Goal: Transaction & Acquisition: Download file/media

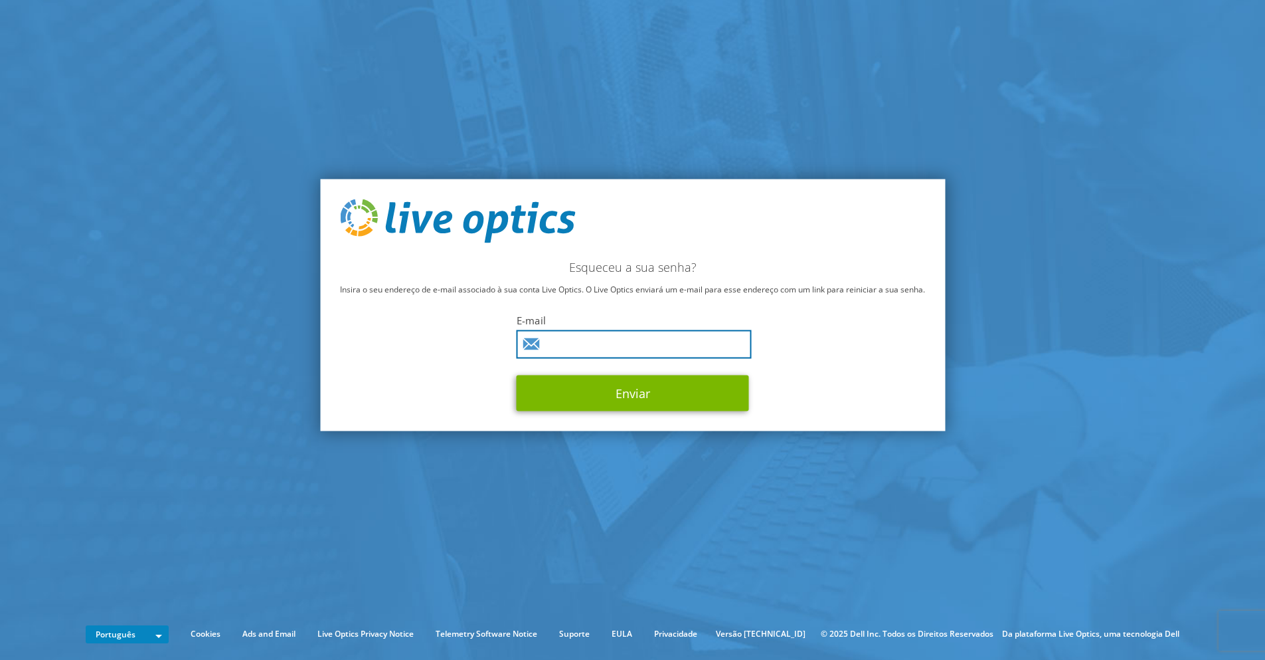
click at [579, 332] on input "text" at bounding box center [634, 343] width 235 height 29
type input "[PERSON_NAME][EMAIL_ADDRESS][DOMAIN_NAME]"
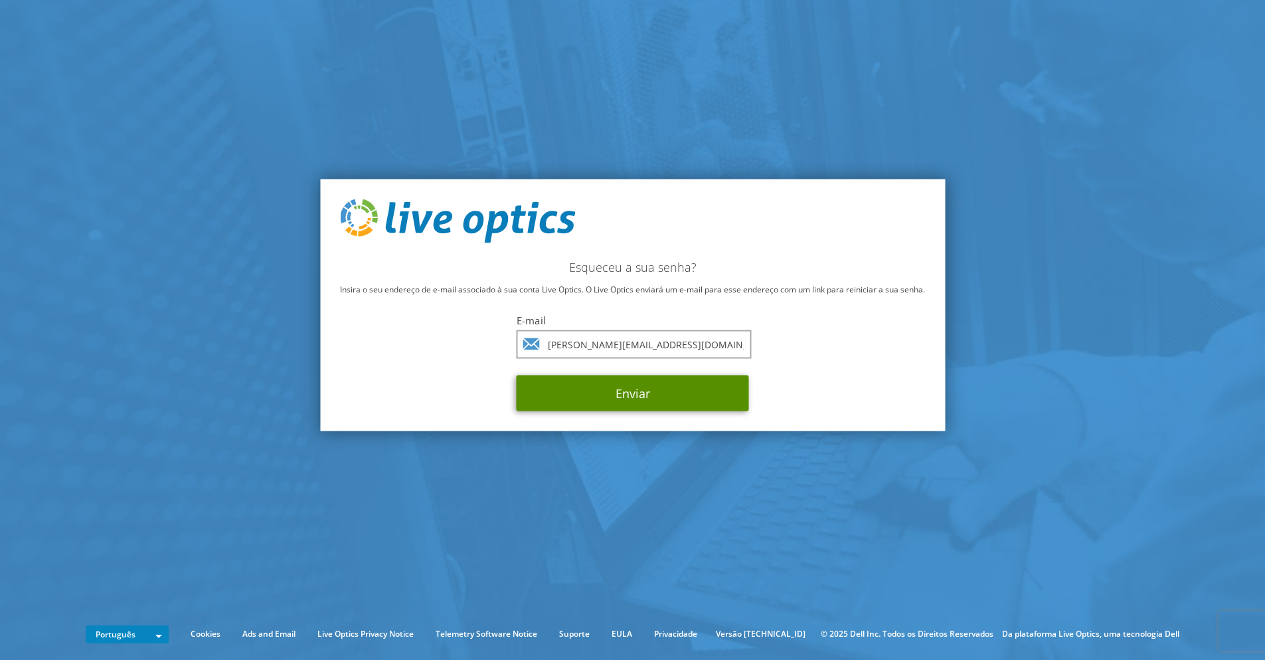
click at [609, 379] on button "Enviar" at bounding box center [633, 393] width 233 height 36
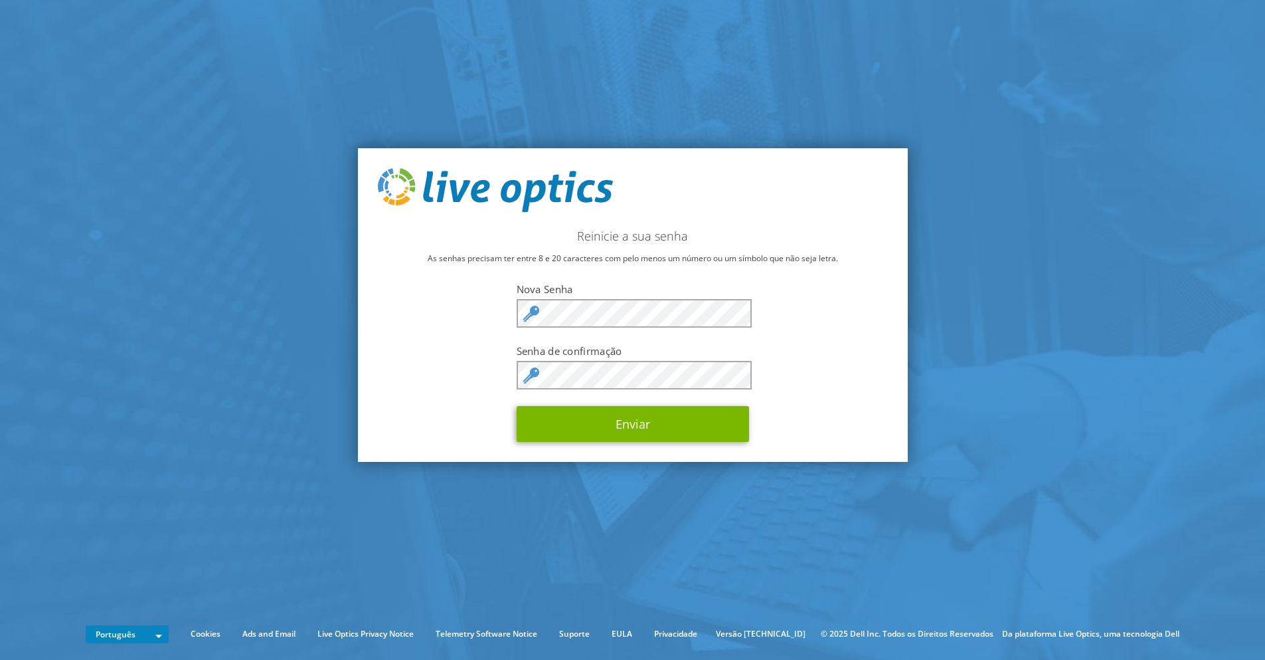
drag, startPoint x: 527, startPoint y: 314, endPoint x: 535, endPoint y: 315, distance: 8.7
click at [535, 315] on icon at bounding box center [531, 314] width 16 height 16
click at [626, 422] on button "Enviar" at bounding box center [633, 424] width 233 height 36
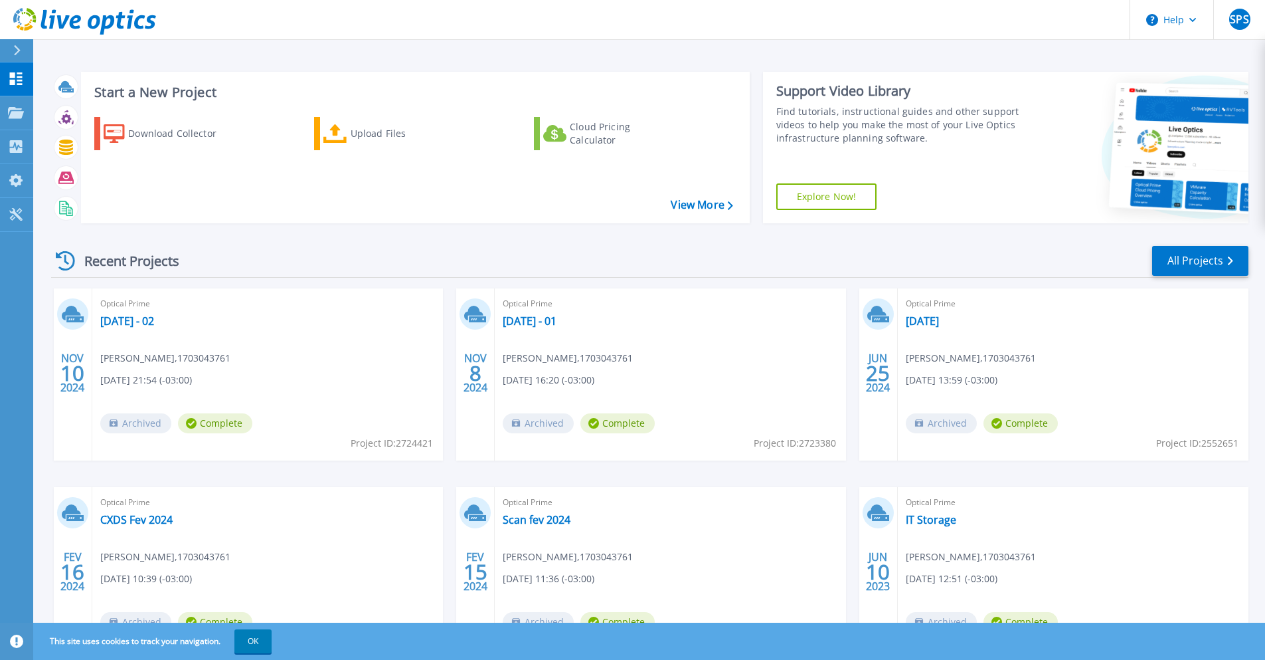
drag, startPoint x: 649, startPoint y: 31, endPoint x: 653, endPoint y: 25, distance: 7.2
click at [650, 30] on header "Help SPS Usuário Final Sergio Paulo Souto sergio@interacaotecnologia.com.br 170…" at bounding box center [632, 20] width 1265 height 40
click at [670, 0] on html "Help SPS Usuário Final Sergio Paulo Souto sergio@interacaotecnologia.com.br 170…" at bounding box center [632, 304] width 1265 height 608
click at [1231, 22] on span "SPS" at bounding box center [1239, 19] width 19 height 11
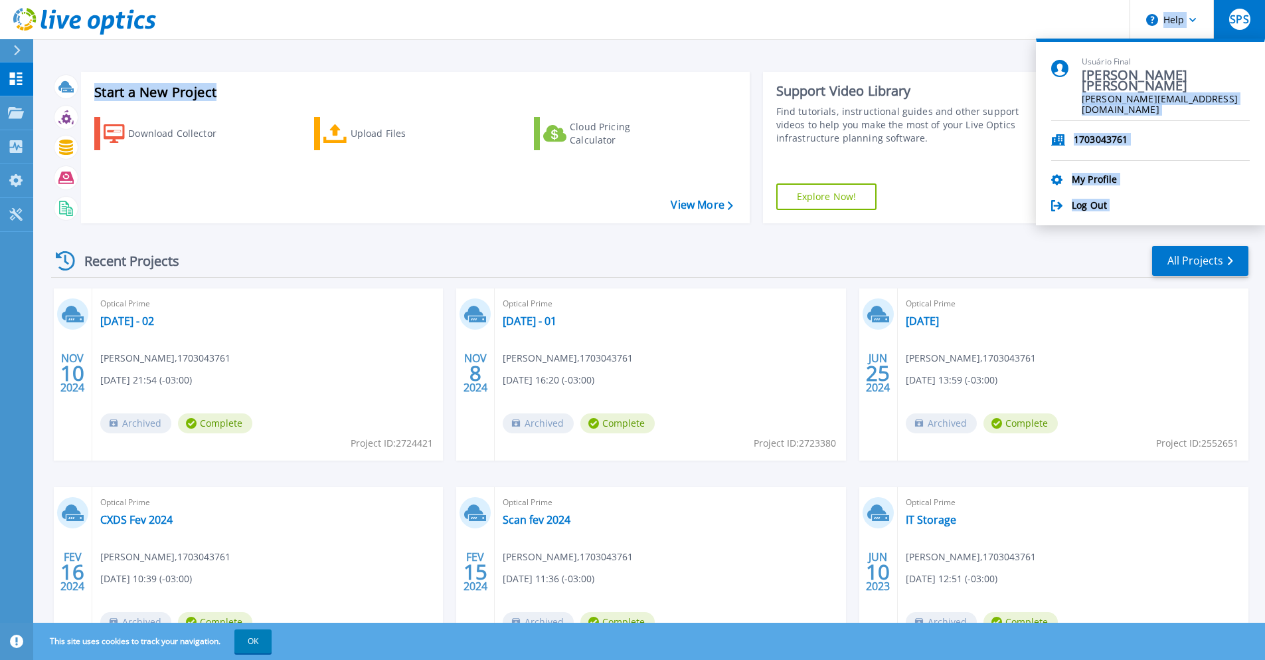
click at [1207, 98] on span "[PERSON_NAME][EMAIL_ADDRESS][DOMAIN_NAME]" at bounding box center [1166, 100] width 168 height 13
click at [1227, 14] on button "SPS" at bounding box center [1240, 19] width 52 height 39
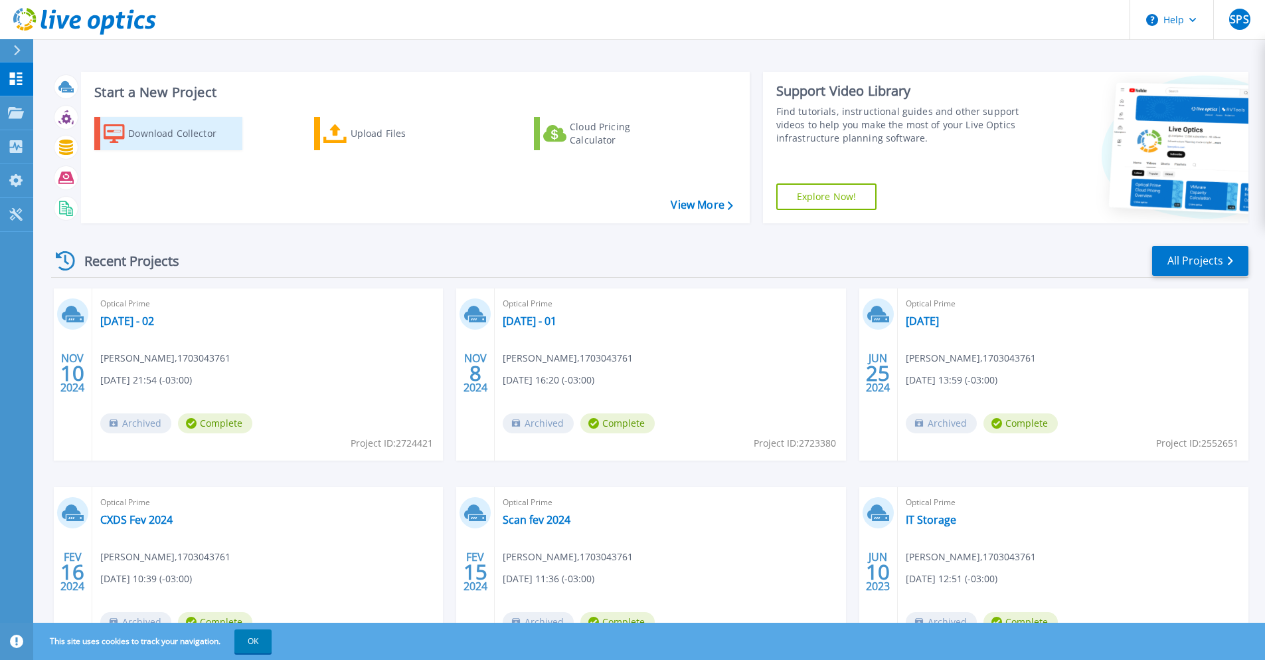
click at [180, 129] on div "Download Collector" at bounding box center [181, 133] width 106 height 27
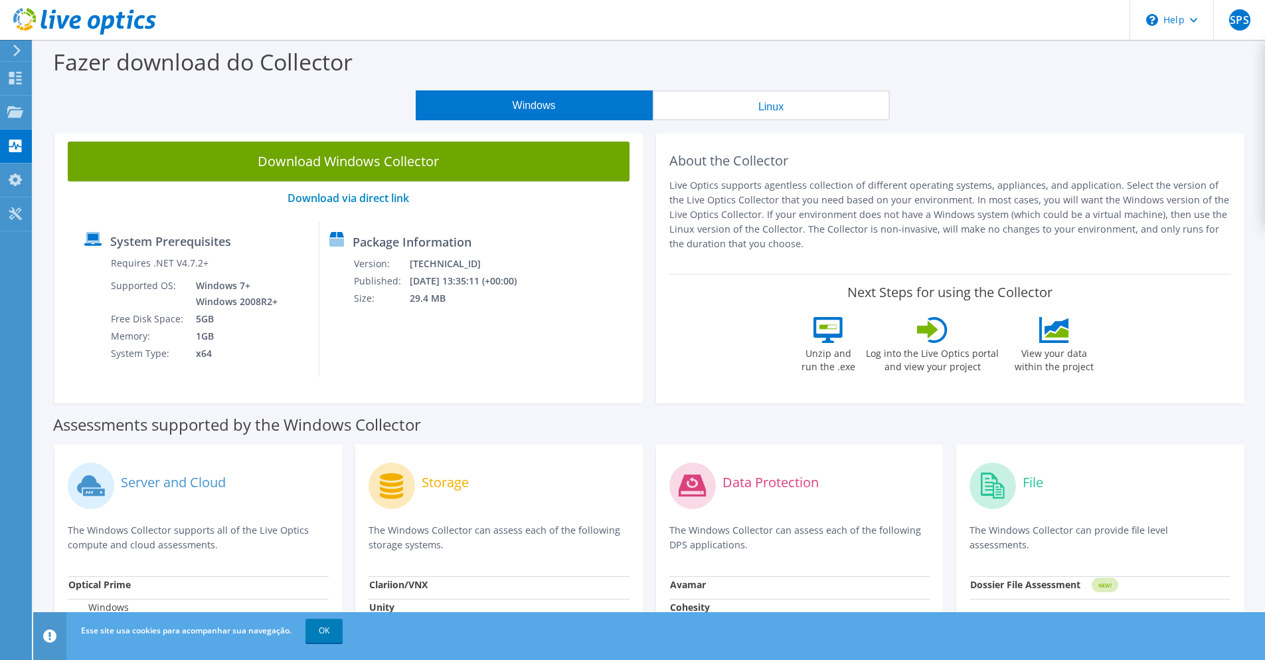
click at [801, 102] on button "Linux" at bounding box center [771, 105] width 237 height 30
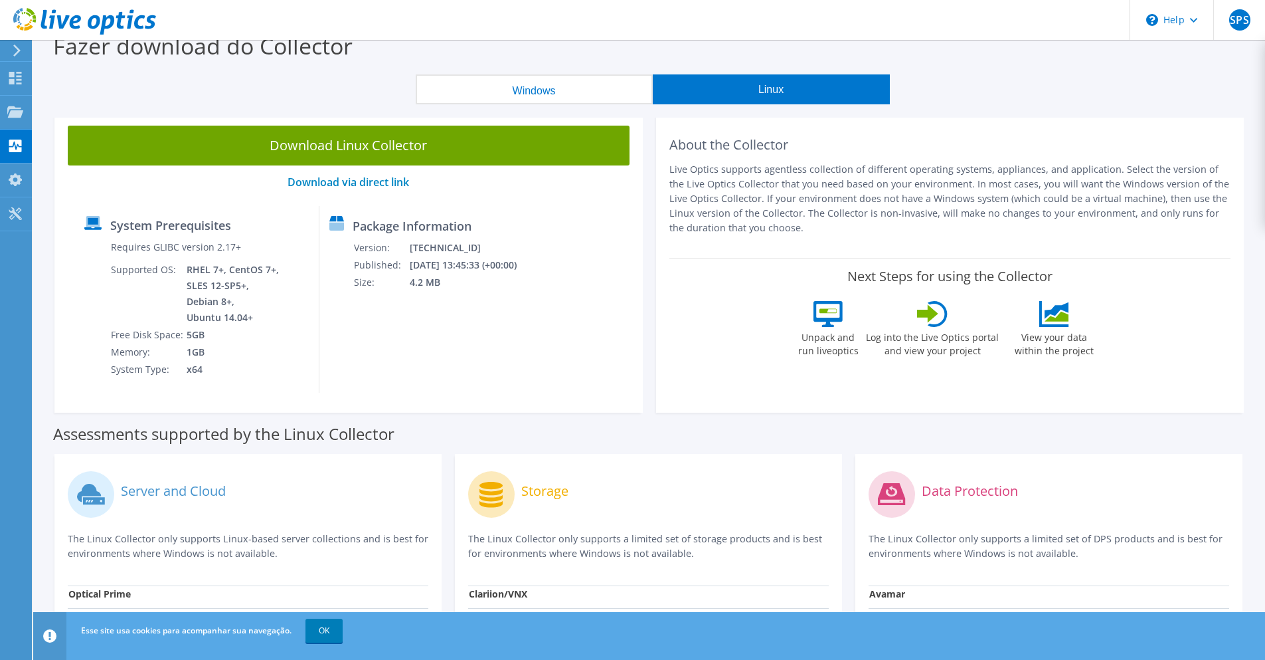
scroll to position [124, 0]
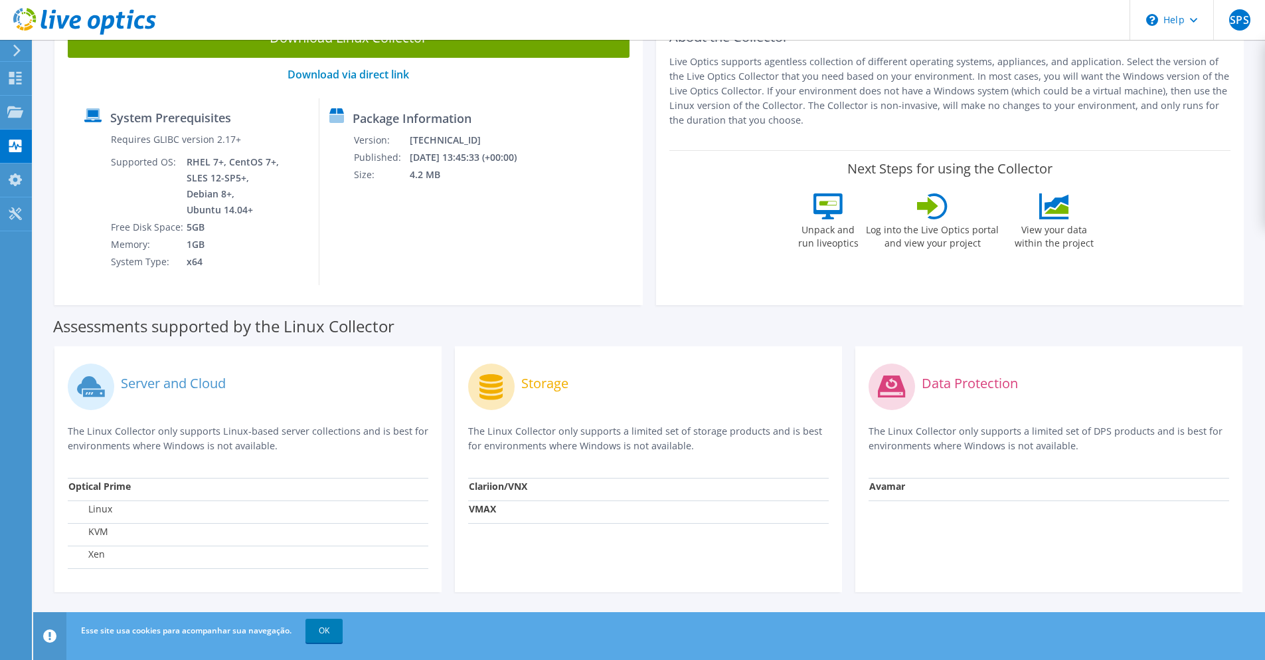
click at [96, 529] on label "KVM" at bounding box center [88, 531] width 40 height 13
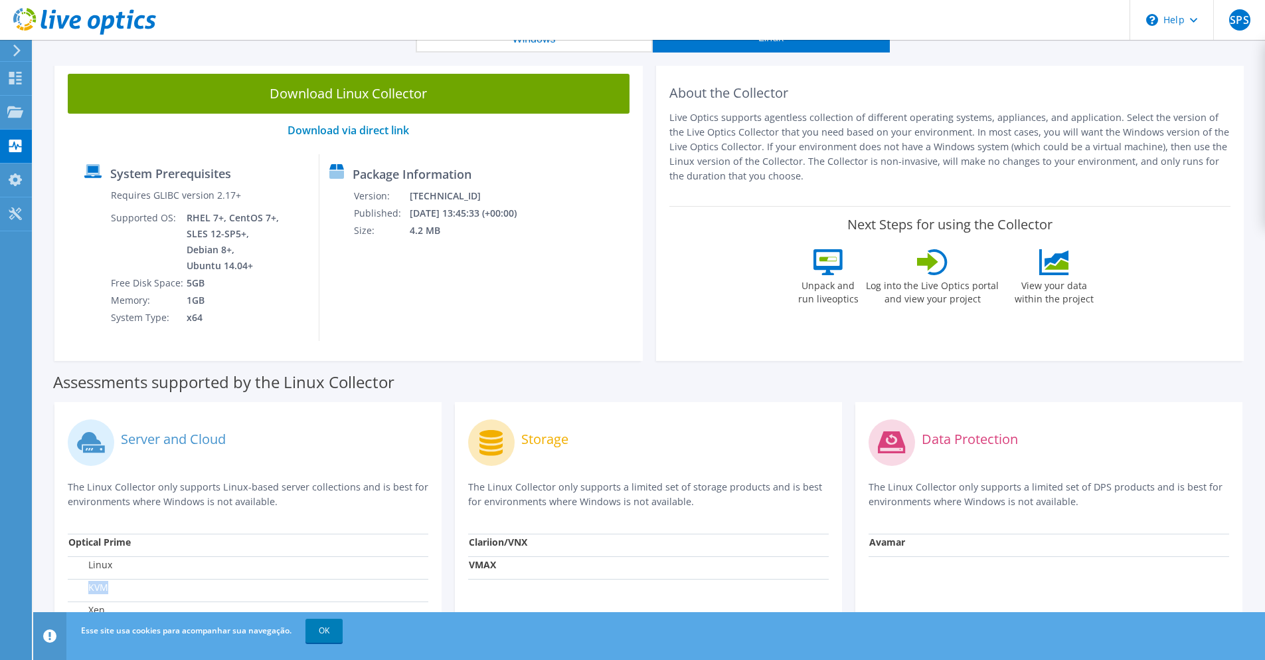
scroll to position [0, 0]
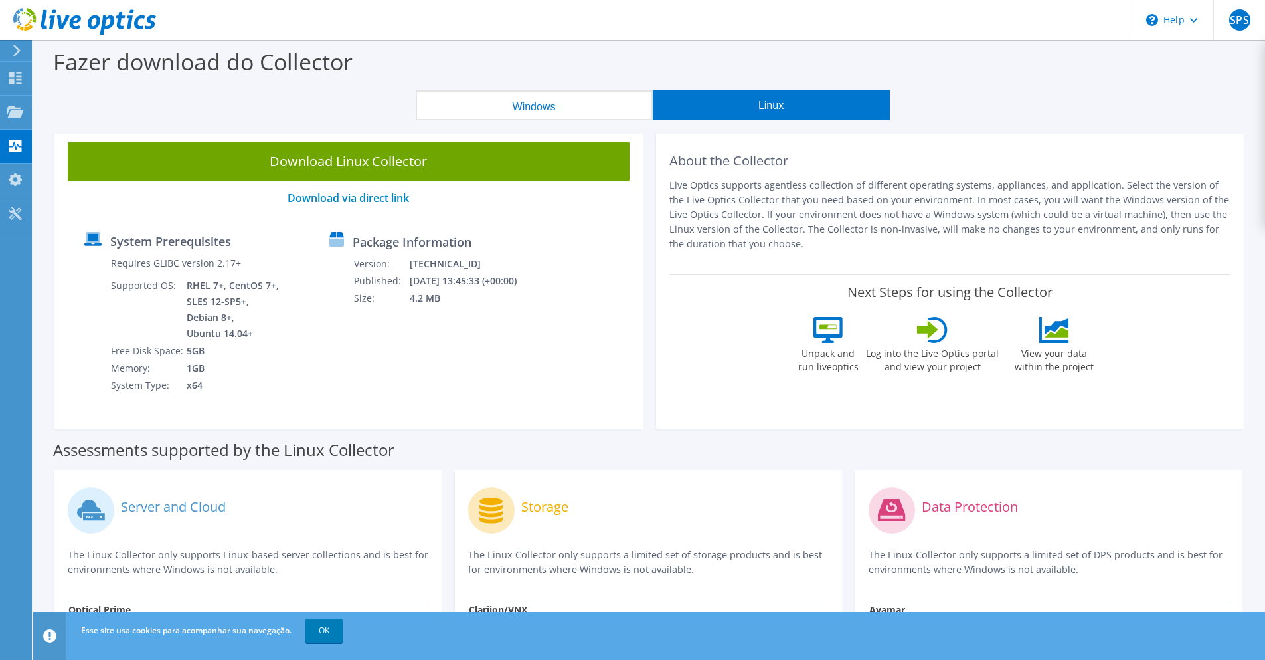
click at [484, 114] on button "Windows" at bounding box center [534, 105] width 237 height 30
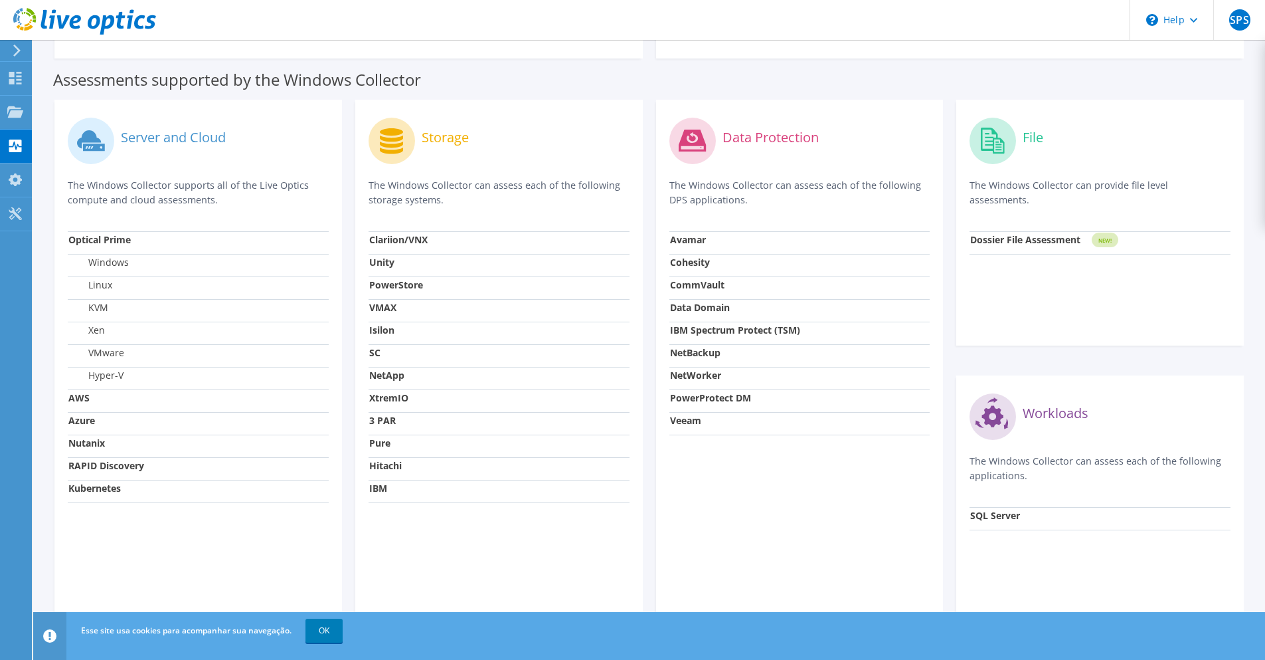
scroll to position [374, 0]
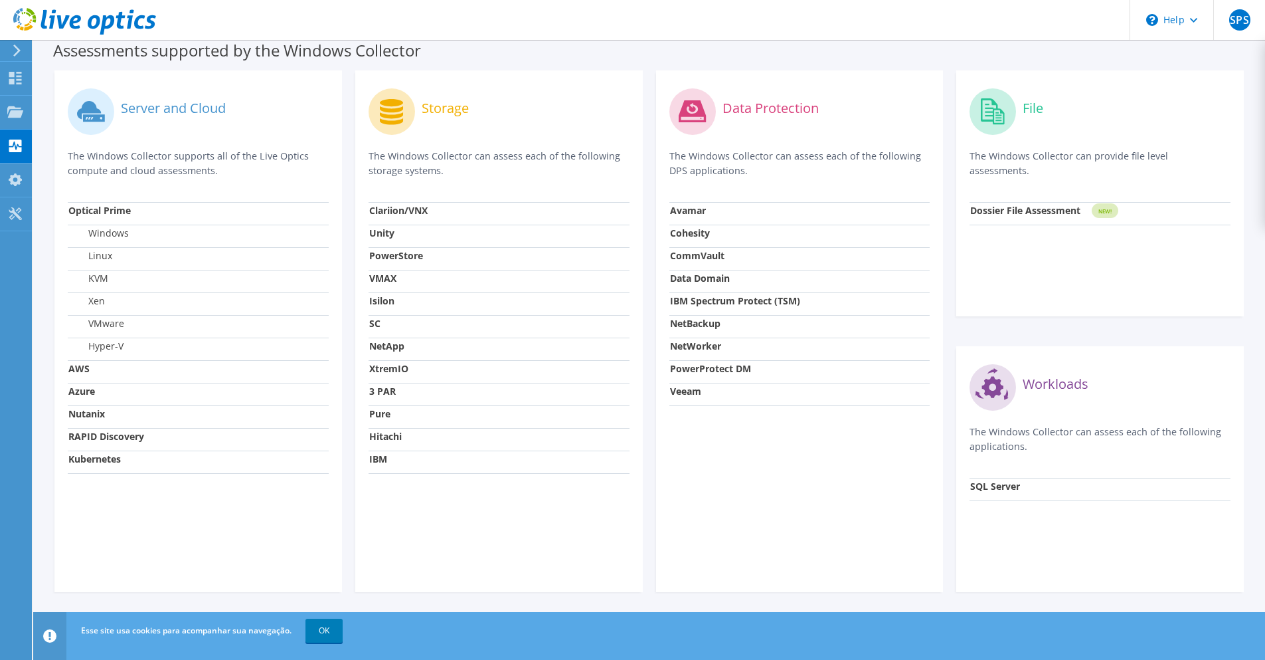
click at [104, 280] on label "KVM" at bounding box center [88, 278] width 40 height 13
click at [103, 280] on label "KVM" at bounding box center [88, 278] width 40 height 13
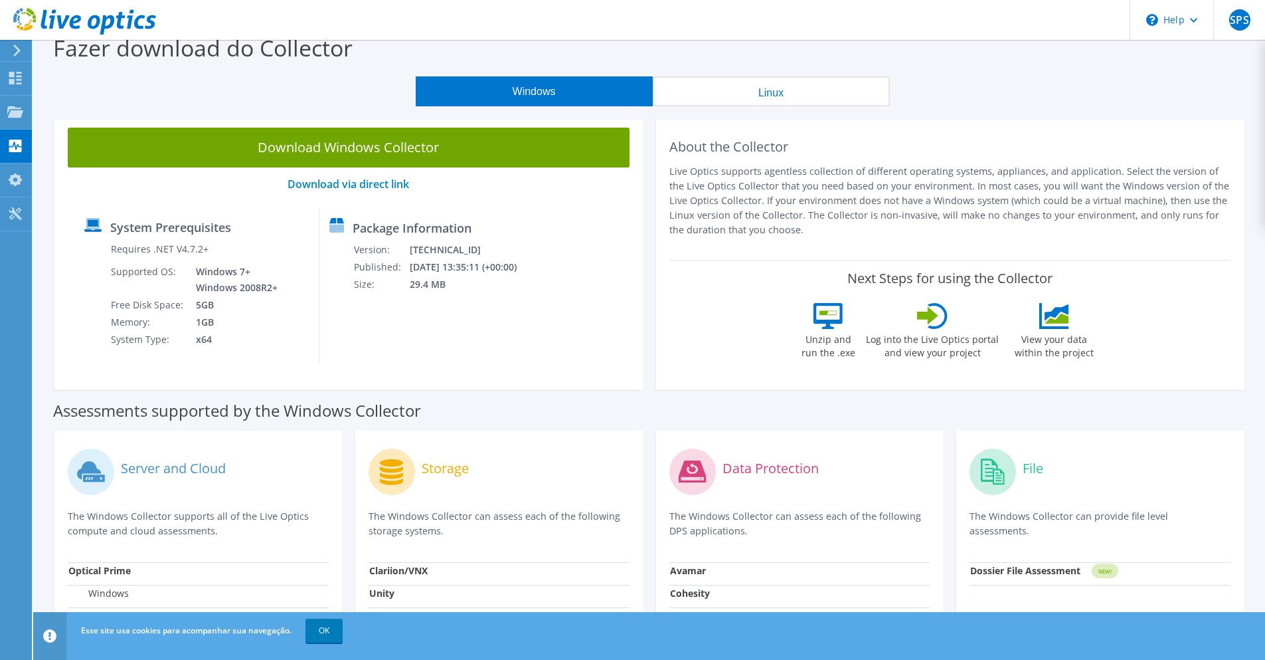
scroll to position [0, 0]
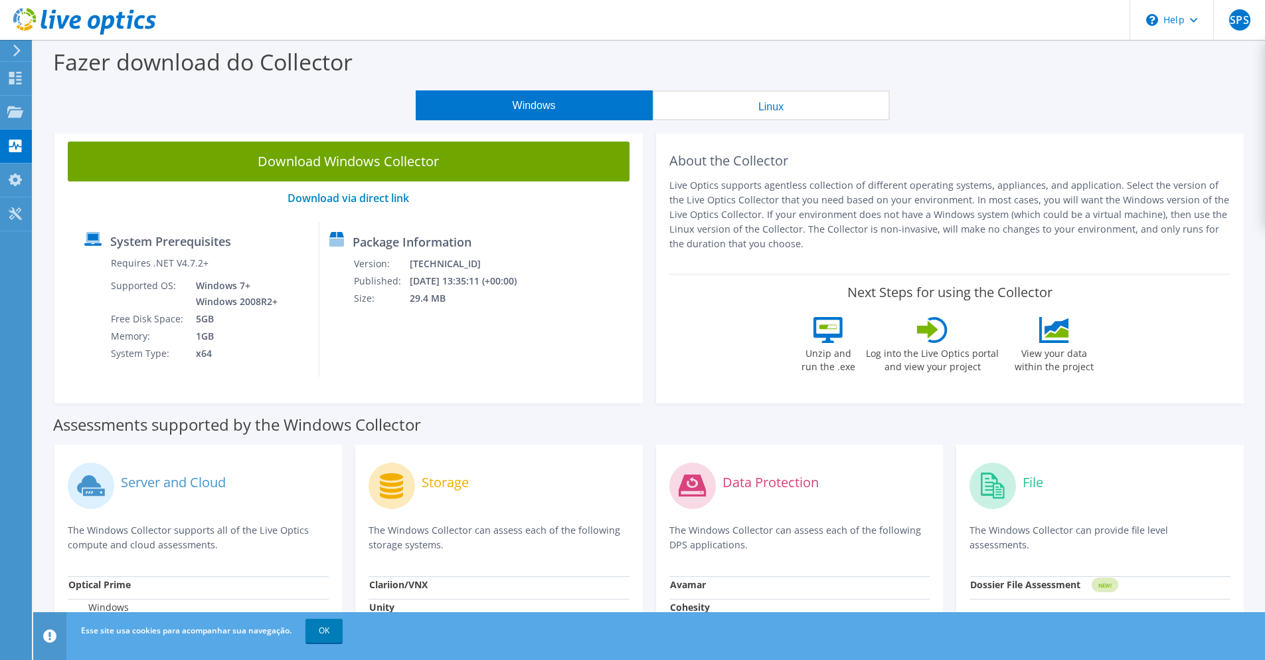
click at [856, 95] on button "Linux" at bounding box center [771, 105] width 237 height 30
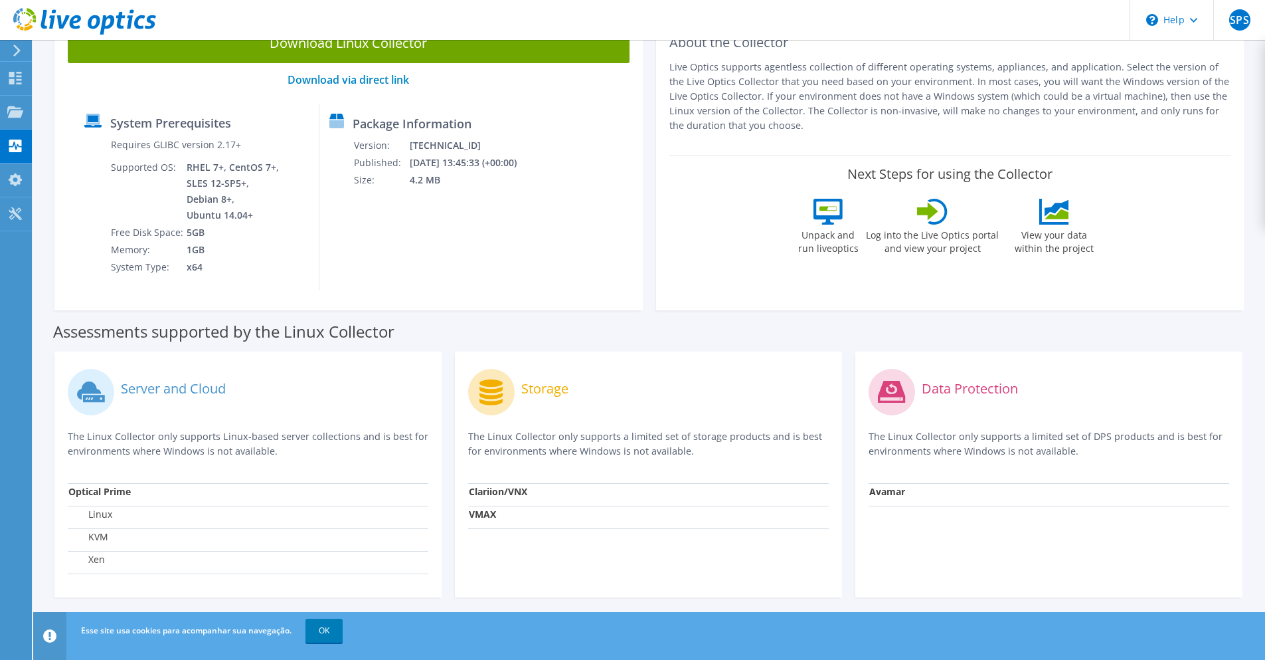
scroll to position [124, 0]
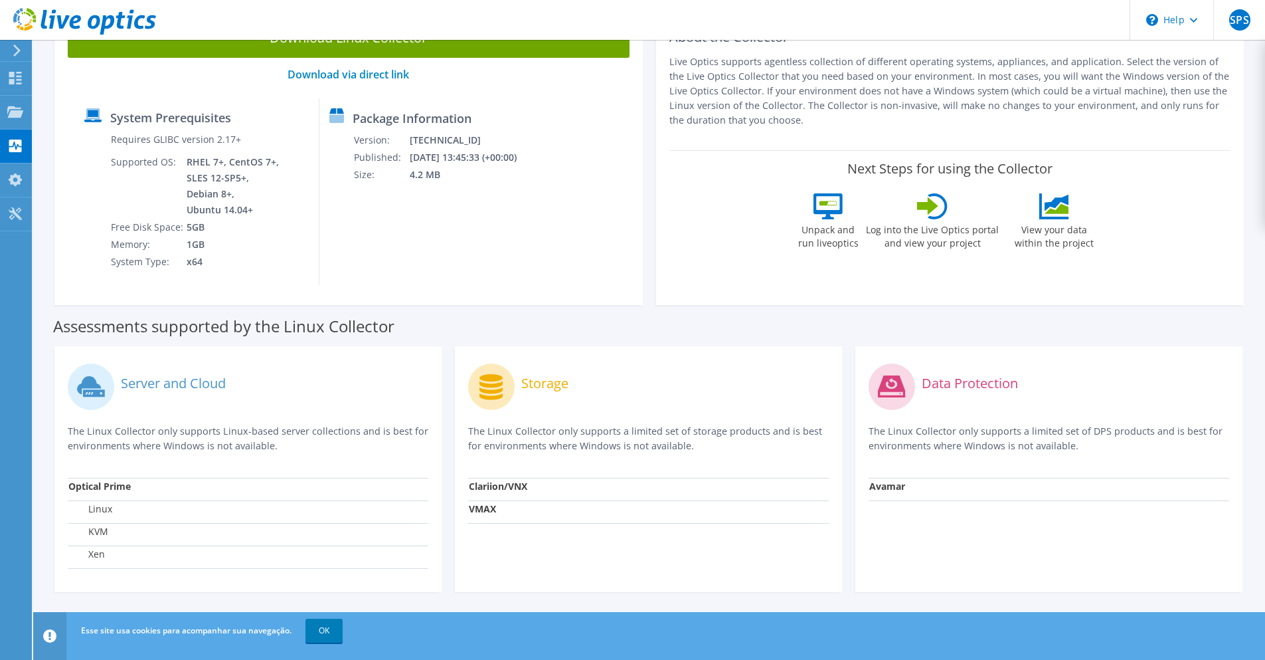
click at [91, 527] on label "KVM" at bounding box center [88, 531] width 40 height 13
drag, startPoint x: 140, startPoint y: 143, endPoint x: 241, endPoint y: 151, distance: 101.9
click at [241, 151] on td "Requires GLIBC version 2.17+" at bounding box center [195, 142] width 171 height 23
click at [187, 163] on td "RHEL 7+, CentOS 7+, SLES 12-SP5+, Debian 8+, Ubuntu 14.04+" at bounding box center [234, 185] width 96 height 65
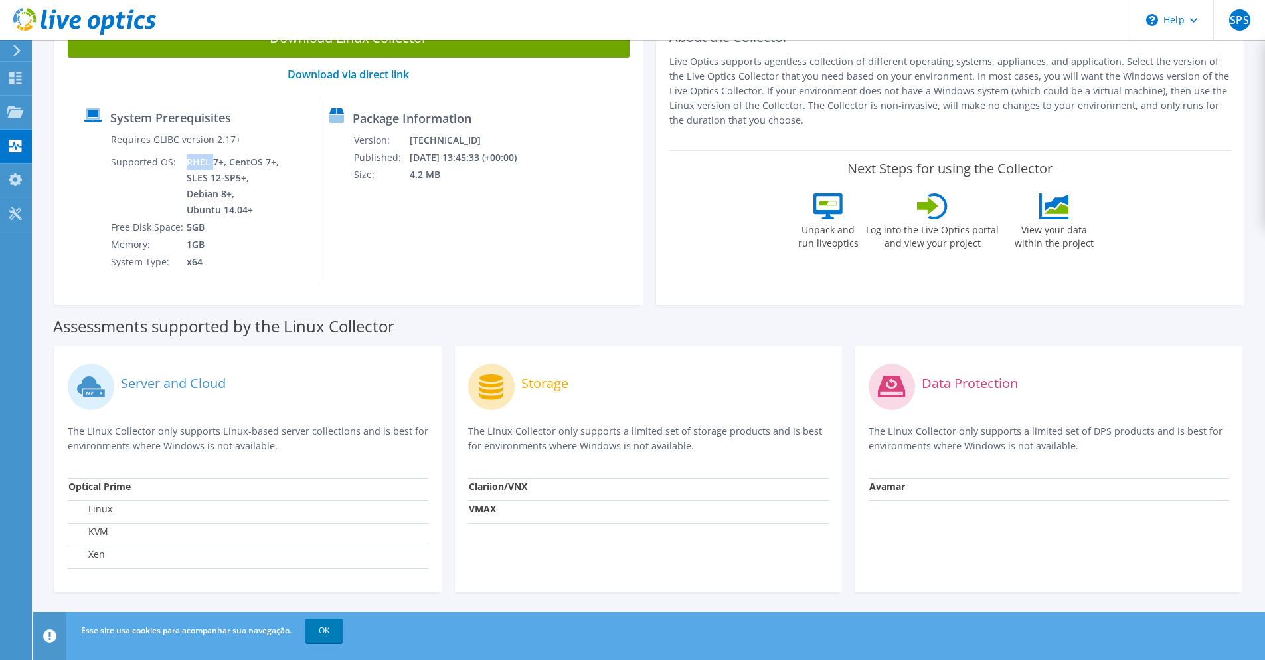
click at [187, 163] on td "RHEL 7+, CentOS 7+, SLES 12-SP5+, Debian 8+, Ubuntu 14.04+" at bounding box center [234, 185] width 96 height 65
click at [198, 180] on td "RHEL 7+, CentOS 7+, SLES 12-SP5+, Debian 8+, Ubuntu 14.04+" at bounding box center [234, 185] width 96 height 65
click at [205, 209] on td "RHEL 7+, CentOS 7+, SLES 12-SP5+, Debian 8+, Ubuntu 14.04+" at bounding box center [234, 185] width 96 height 65
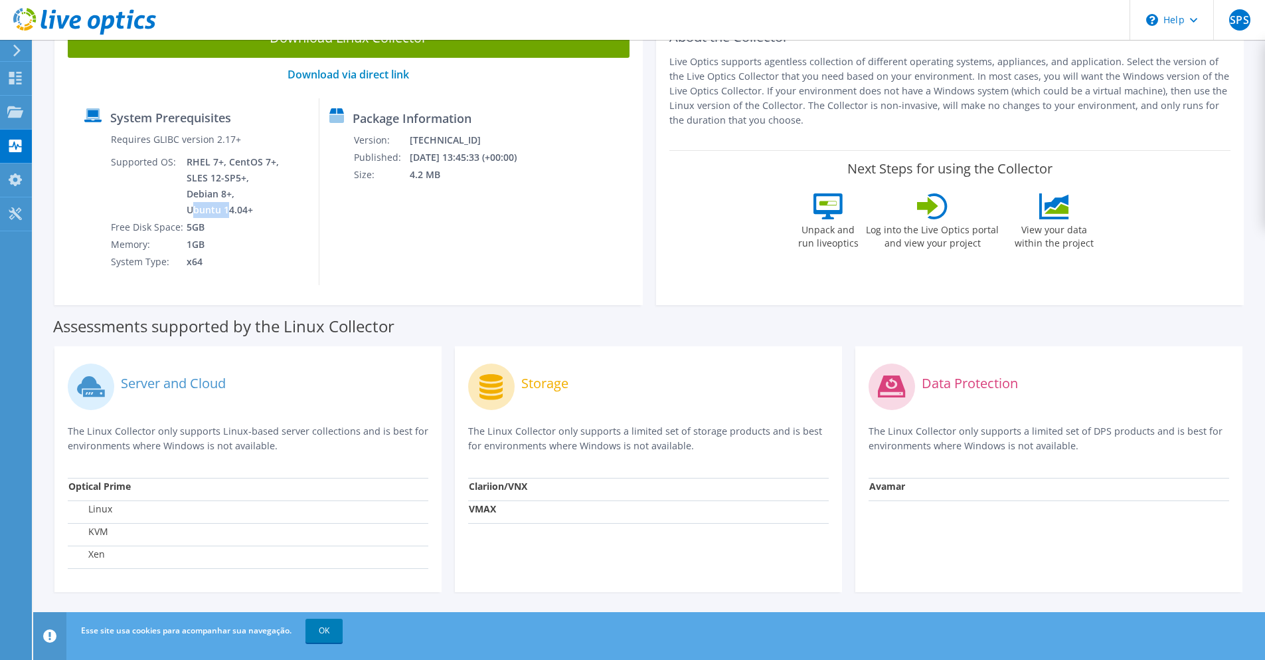
click at [205, 209] on td "RHEL 7+, CentOS 7+, SLES 12-SP5+, Debian 8+, Ubuntu 14.04+" at bounding box center [234, 185] width 96 height 65
click at [170, 236] on td "Memory:" at bounding box center [148, 244] width 76 height 17
click at [197, 278] on div "System Prerequisites Requires GLIBC version 2.17+ Supported OS: RHEL 7+, CentOS…" at bounding box center [196, 191] width 245 height 187
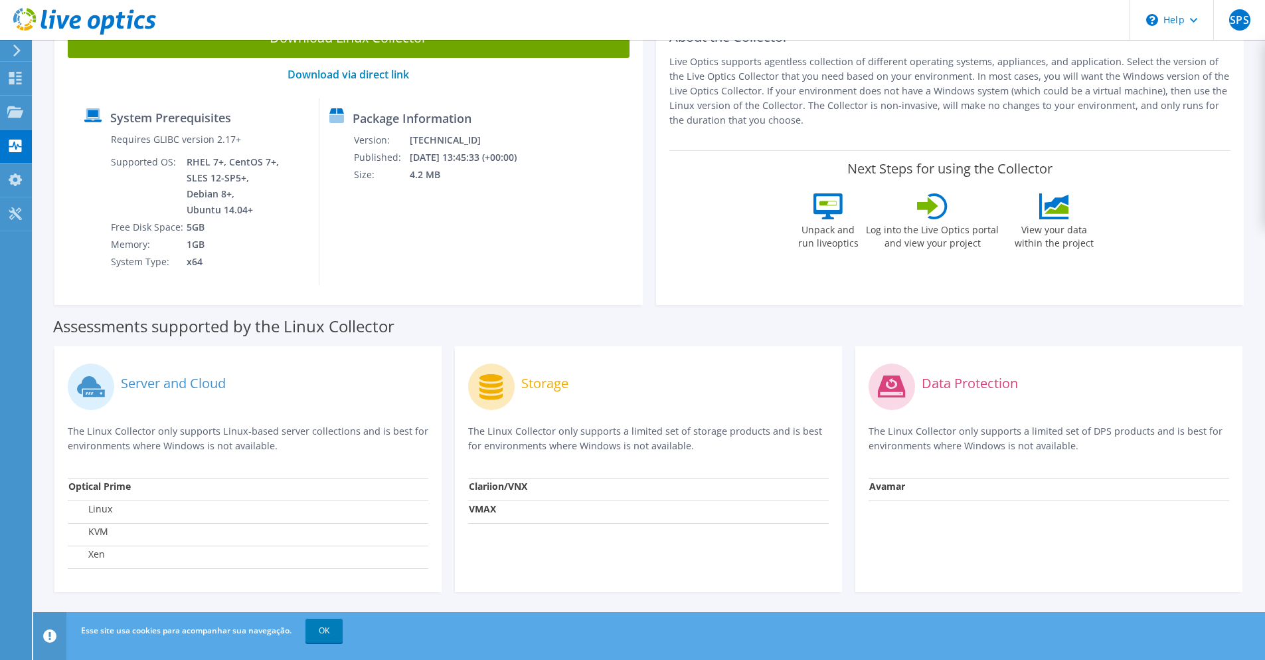
click at [195, 266] on td "x64" at bounding box center [234, 261] width 96 height 17
drag, startPoint x: 438, startPoint y: 140, endPoint x: 457, endPoint y: 180, distance: 44.0
click at [457, 179] on tbody "Version: 26.2.9.35 Published: 02/07/2025 13:45:33 (+00:00) Size: 4.2 MB" at bounding box center [443, 158] width 181 height 52
click at [457, 181] on td "4.2 MB" at bounding box center [471, 174] width 125 height 17
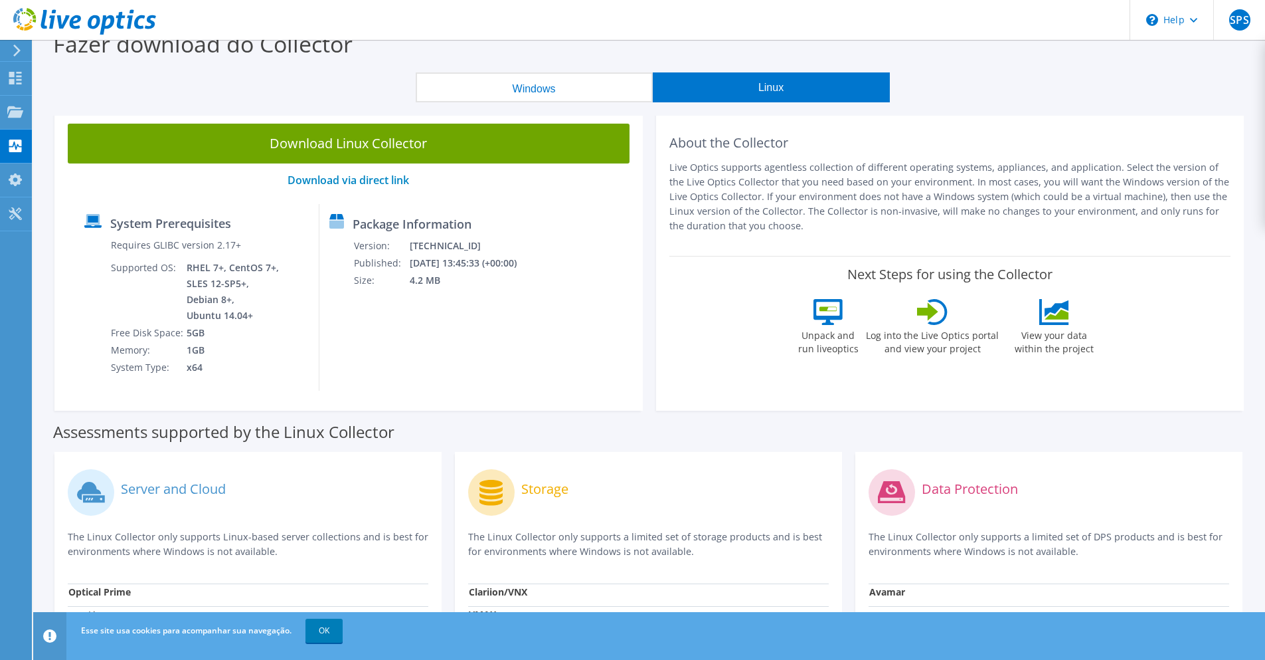
scroll to position [0, 0]
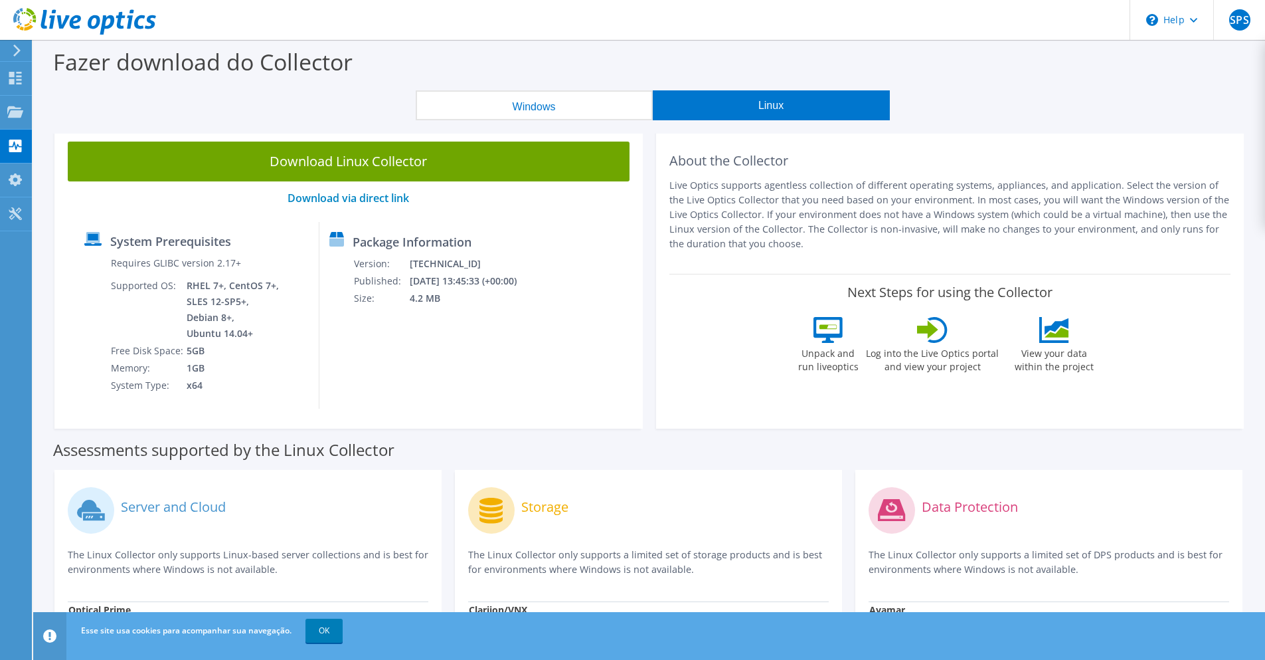
click at [753, 104] on button "Linux" at bounding box center [771, 105] width 237 height 30
click at [470, 172] on link "Download Linux Collector" at bounding box center [349, 161] width 562 height 40
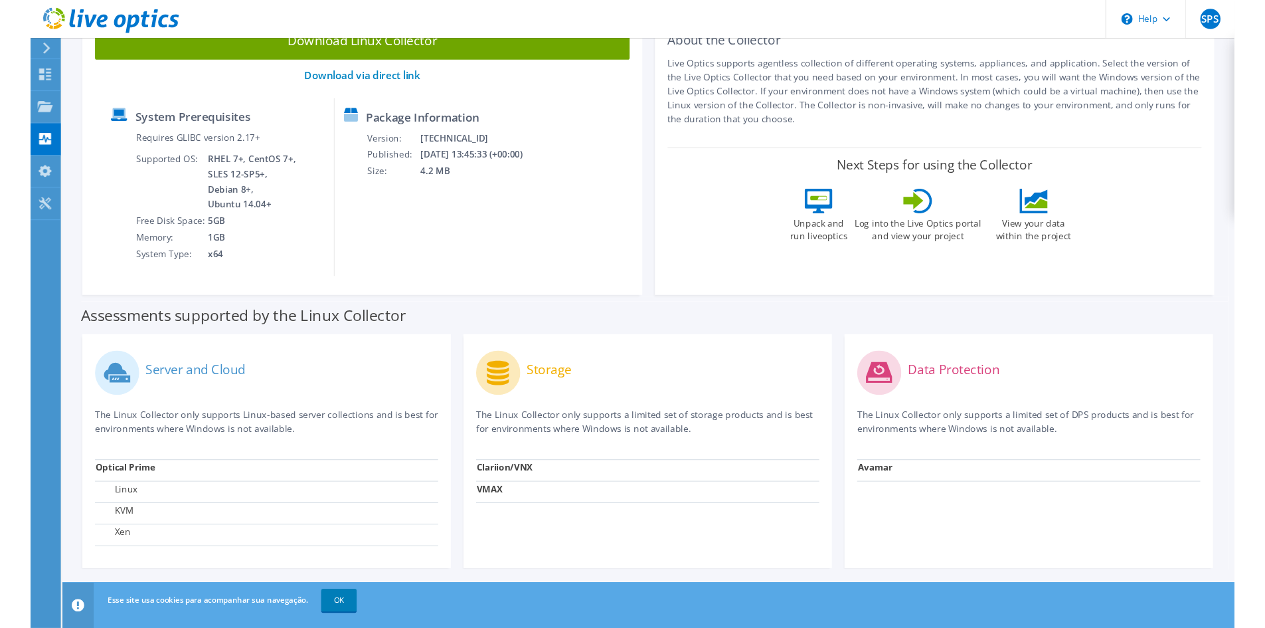
scroll to position [124, 0]
